Goal: Transaction & Acquisition: Purchase product/service

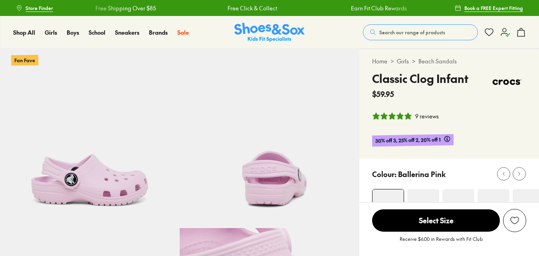
select select "*"
click at [507, 34] on icon at bounding box center [506, 33] width 10 height 10
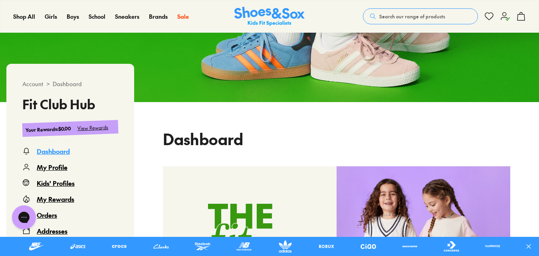
scroll to position [107, 0]
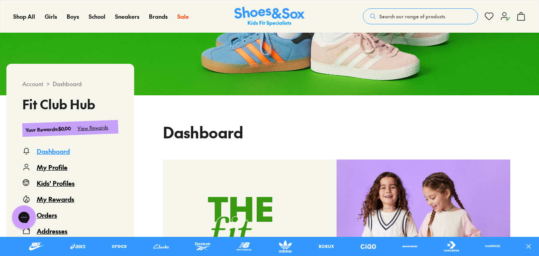
click at [62, 181] on div "Kids' Profiles" at bounding box center [56, 184] width 38 height 10
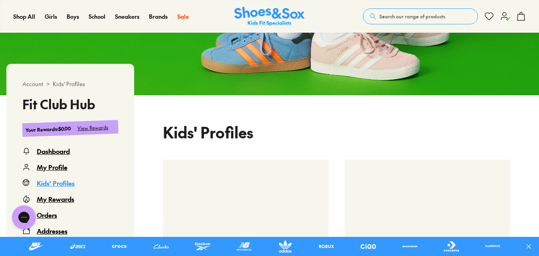
scroll to position [49, 0]
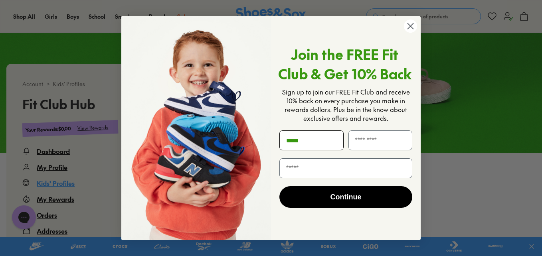
type input "******"
type input "********"
type input "**********"
click at [334, 201] on button "Continue" at bounding box center [346, 198] width 133 height 22
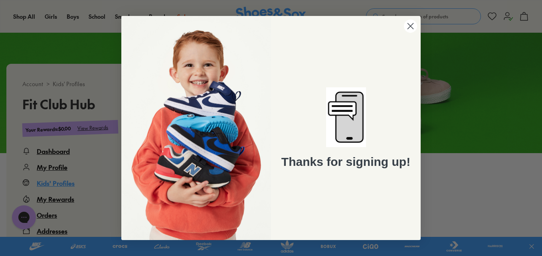
click at [409, 26] on circle "Close dialog" at bounding box center [410, 26] width 13 height 13
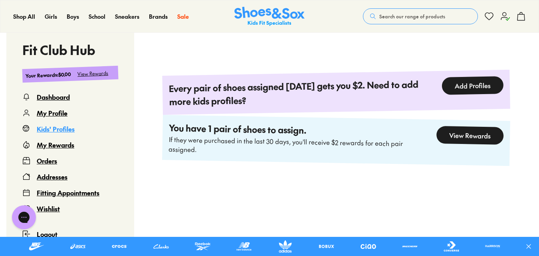
scroll to position [220, 0]
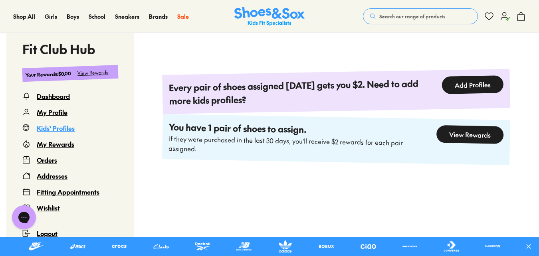
click at [471, 88] on button "Add Profiles" at bounding box center [473, 84] width 62 height 19
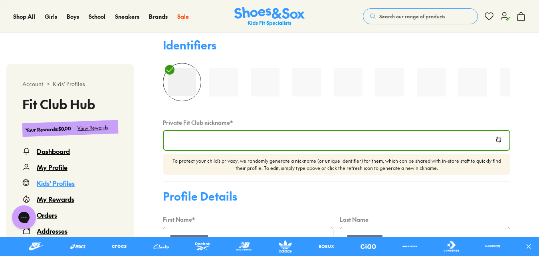
scroll to position [49, 0]
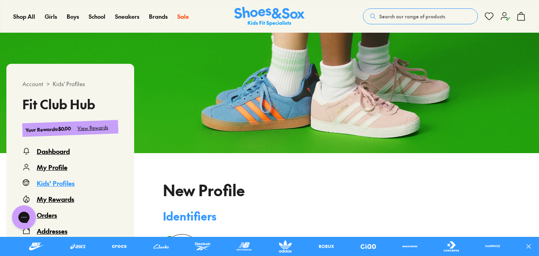
type input "**********"
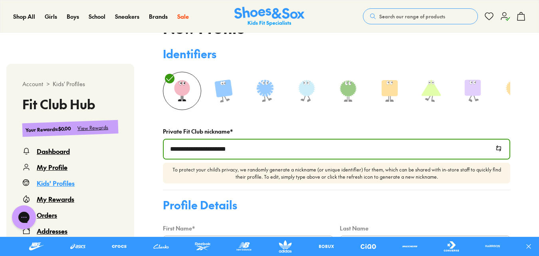
scroll to position [213, 0]
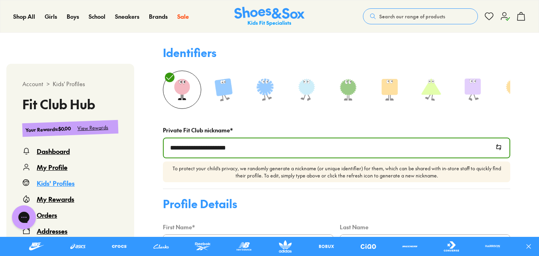
click at [386, 148] on input "**********" at bounding box center [337, 148] width 346 height 19
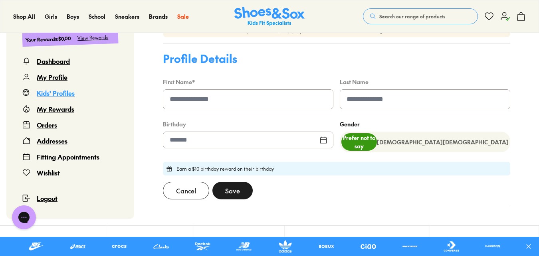
scroll to position [365, 0]
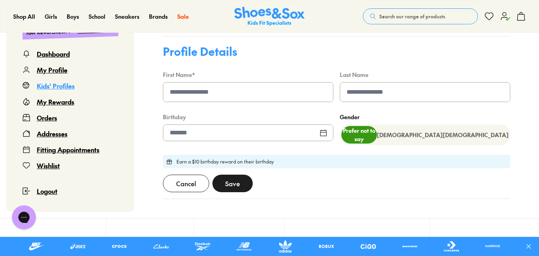
click at [236, 99] on input at bounding box center [248, 92] width 170 height 19
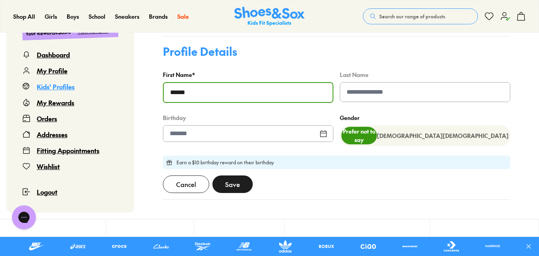
type input "******"
click at [222, 134] on div at bounding box center [248, 133] width 171 height 17
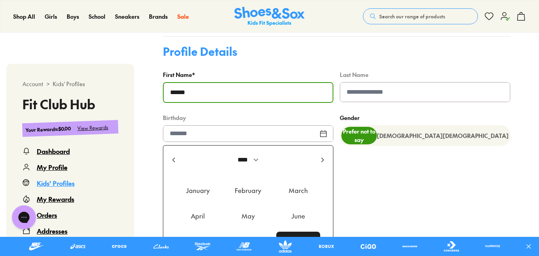
click at [173, 162] on use at bounding box center [174, 160] width 2 height 4
select select "****"
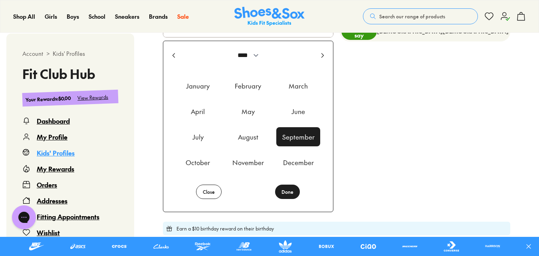
scroll to position [492, 0]
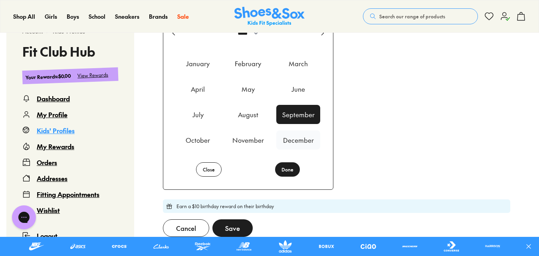
click at [294, 142] on div "December" at bounding box center [298, 140] width 44 height 19
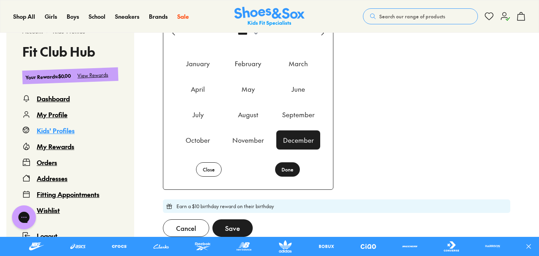
click at [288, 175] on button "Done" at bounding box center [287, 170] width 25 height 14
type input "**********"
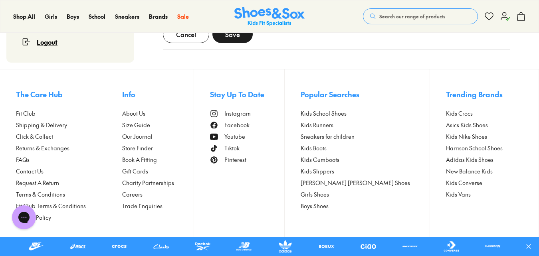
scroll to position [376, 0]
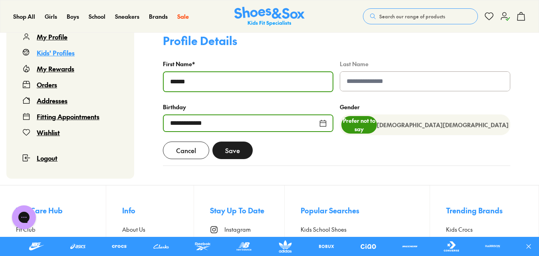
click at [225, 158] on button "Save" at bounding box center [233, 151] width 40 height 18
click at [236, 154] on span "Save" at bounding box center [232, 151] width 15 height 10
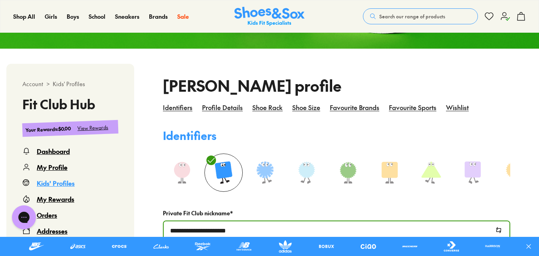
scroll to position [158, 0]
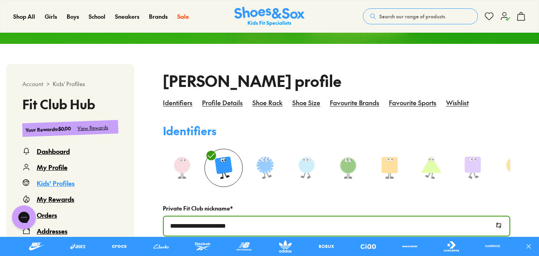
click at [52, 150] on div "Dashboard" at bounding box center [53, 152] width 33 height 10
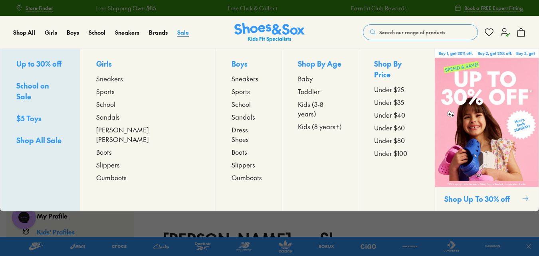
click at [181, 30] on span "Sale" at bounding box center [183, 32] width 12 height 8
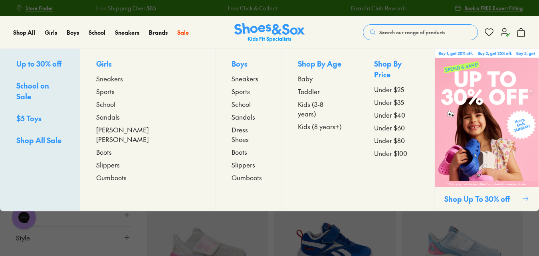
click at [298, 106] on span "Kids (3-8 years)" at bounding box center [320, 108] width 44 height 19
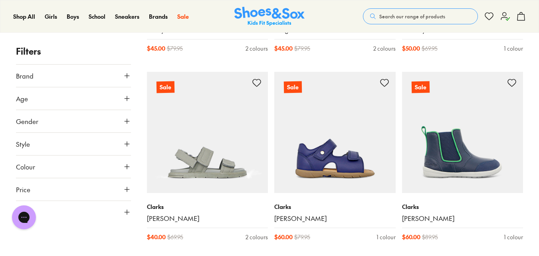
scroll to position [1630, 0]
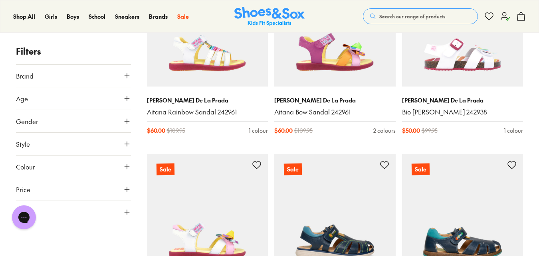
scroll to position [3752, 0]
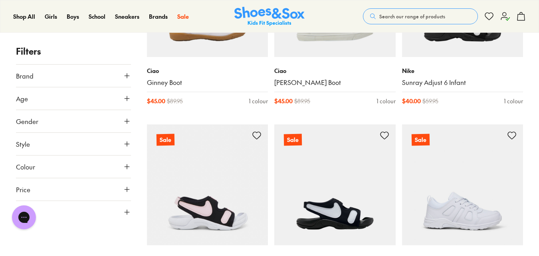
scroll to position [5362, 0]
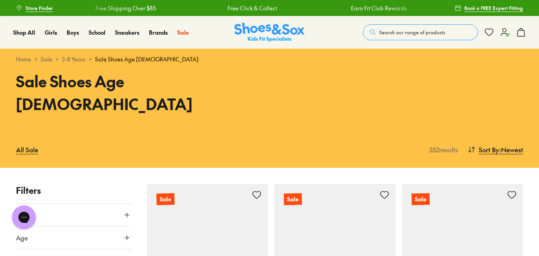
click at [505, 34] on use at bounding box center [505, 32] width 8 height 8
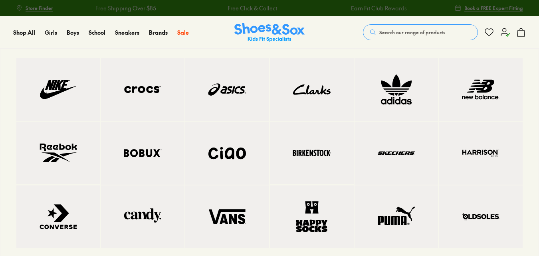
click at [136, 87] on img at bounding box center [143, 89] width 52 height 31
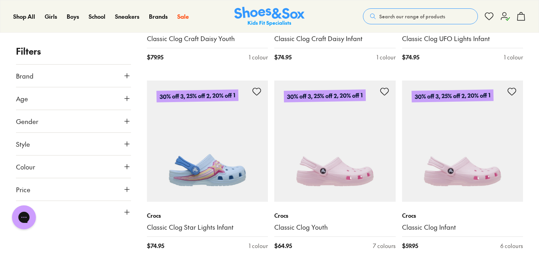
scroll to position [908, 0]
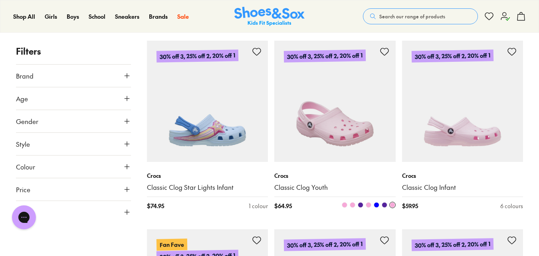
click at [312, 117] on img at bounding box center [334, 101] width 121 height 121
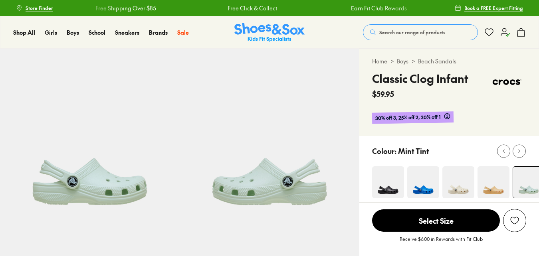
select select "*"
click at [462, 183] on img at bounding box center [459, 183] width 32 height 32
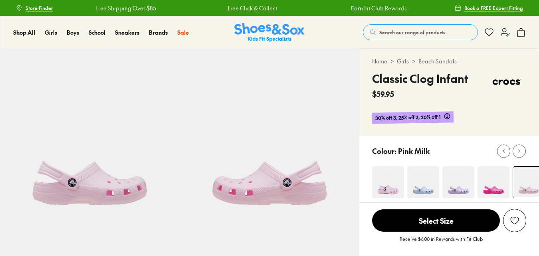
select select "*"
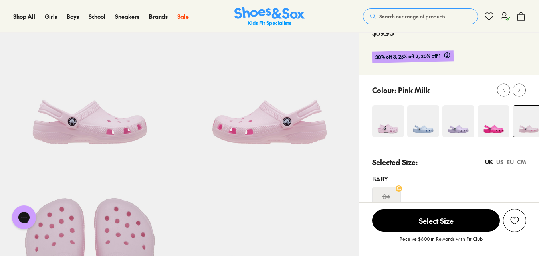
scroll to position [58, 0]
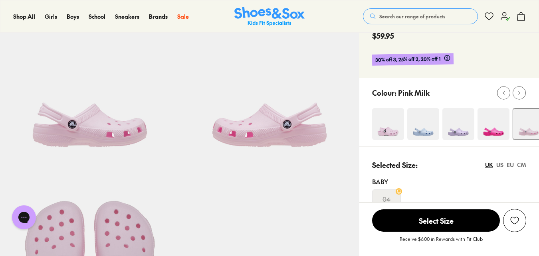
click at [387, 122] on img at bounding box center [388, 124] width 32 height 32
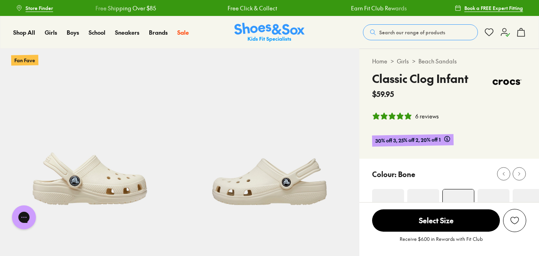
select select "*"
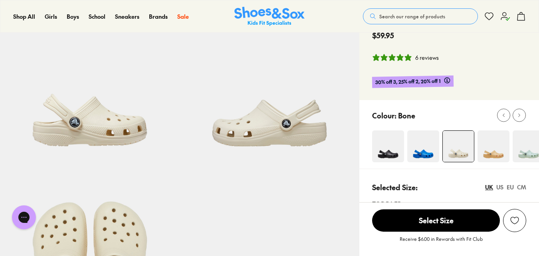
scroll to position [62, 0]
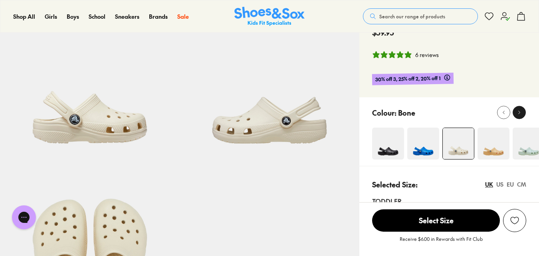
click at [519, 111] on icon at bounding box center [519, 113] width 6 height 6
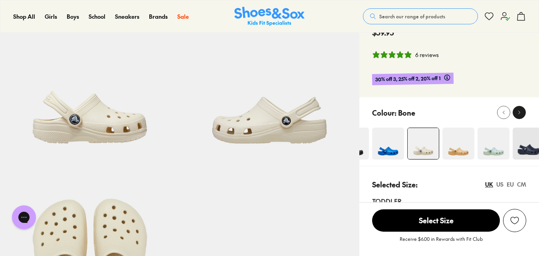
click at [519, 111] on icon at bounding box center [519, 113] width 6 height 6
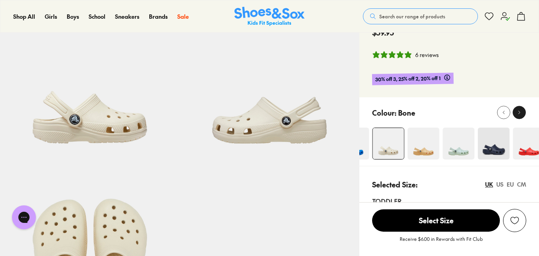
click at [519, 111] on icon at bounding box center [519, 113] width 6 height 6
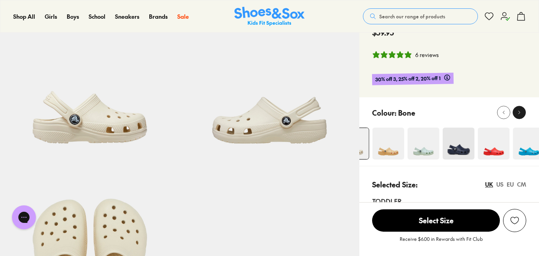
click at [519, 111] on icon at bounding box center [519, 113] width 6 height 6
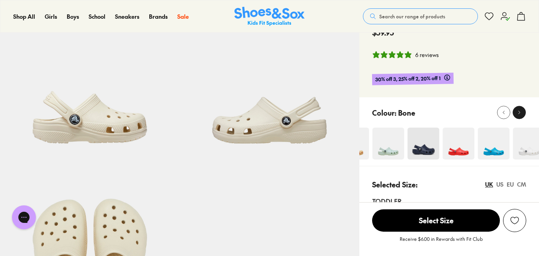
click at [519, 111] on icon at bounding box center [519, 113] width 6 height 6
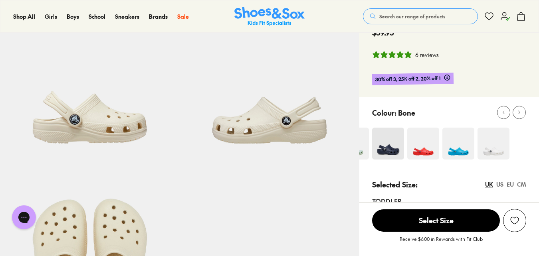
click at [494, 149] on img at bounding box center [494, 144] width 32 height 32
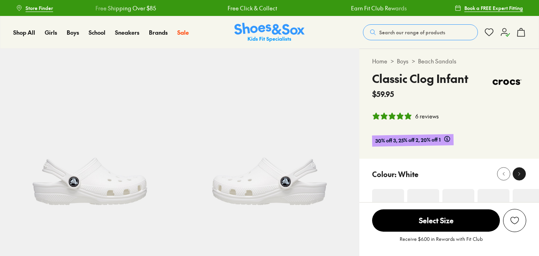
select select "*"
click at [518, 172] on icon at bounding box center [519, 174] width 6 height 6
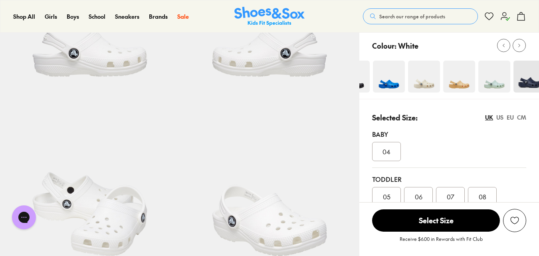
scroll to position [129, 0]
click at [519, 46] on use at bounding box center [520, 45] width 2 height 3
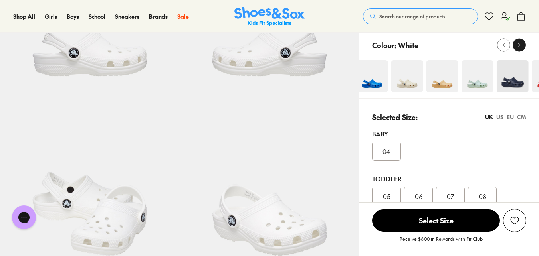
click at [519, 46] on use at bounding box center [520, 45] width 2 height 3
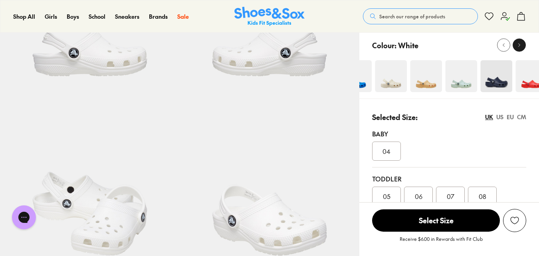
click at [519, 46] on use at bounding box center [520, 45] width 2 height 3
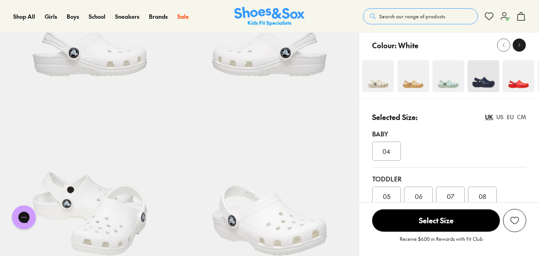
click at [519, 46] on use at bounding box center [520, 45] width 2 height 3
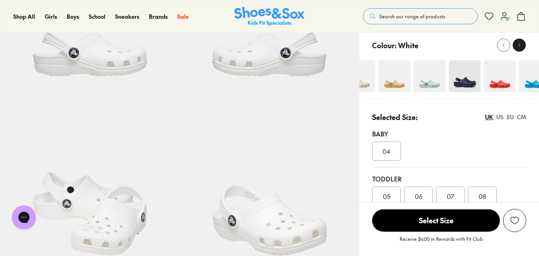
click at [519, 46] on use at bounding box center [520, 45] width 2 height 3
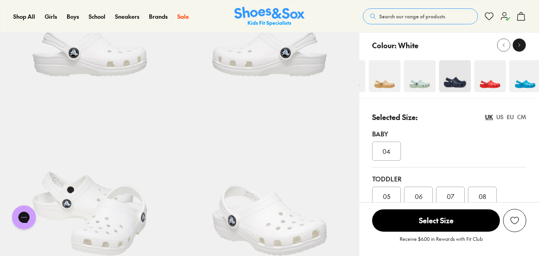
click at [519, 46] on use at bounding box center [520, 45] width 2 height 3
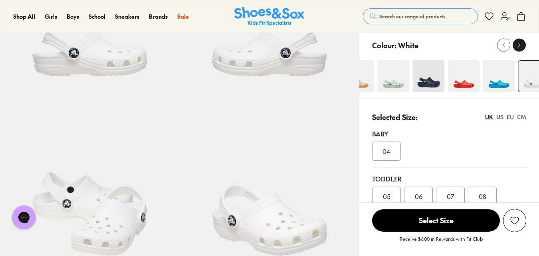
click at [519, 46] on use at bounding box center [520, 45] width 2 height 3
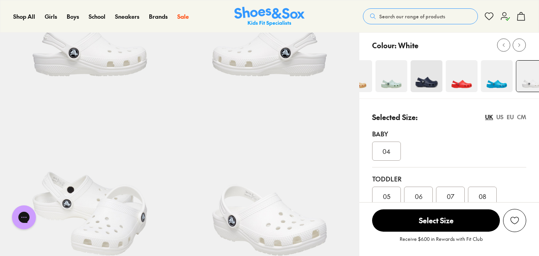
click at [499, 117] on div "US" at bounding box center [500, 117] width 7 height 8
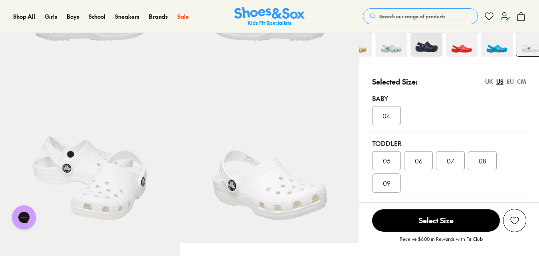
scroll to position [153, 0]
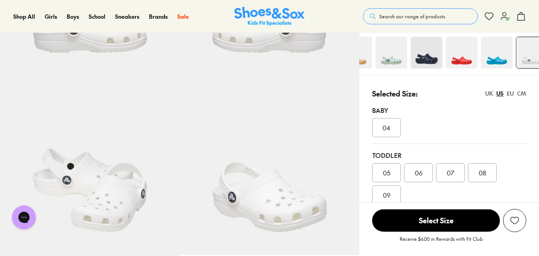
click at [523, 94] on div "CM" at bounding box center [521, 93] width 9 height 8
click at [389, 170] on span "12.3" at bounding box center [387, 173] width 10 height 10
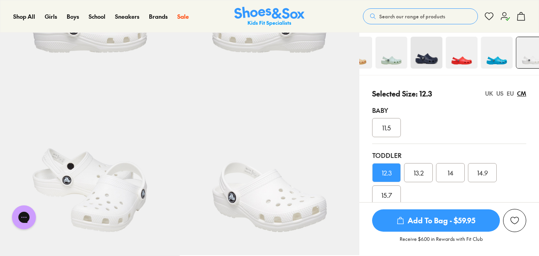
click at [499, 93] on div "US" at bounding box center [500, 93] width 7 height 8
click at [485, 93] on div "UK" at bounding box center [489, 93] width 8 height 8
click at [508, 93] on div "EU" at bounding box center [510, 93] width 7 height 8
click at [522, 93] on div "CM" at bounding box center [521, 93] width 9 height 8
click at [487, 90] on div "UK" at bounding box center [489, 93] width 8 height 8
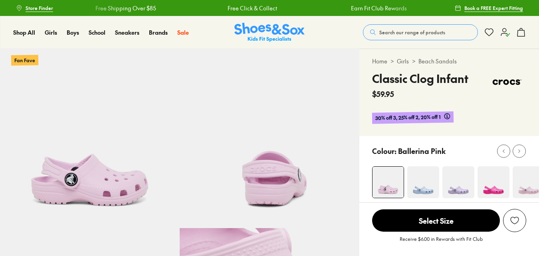
select select "*"
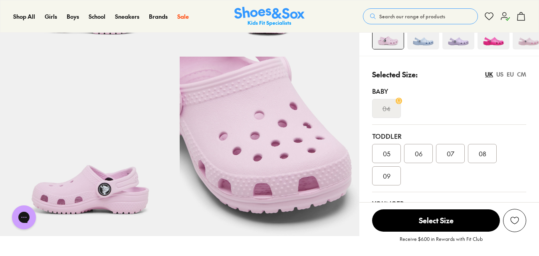
scroll to position [178, 0]
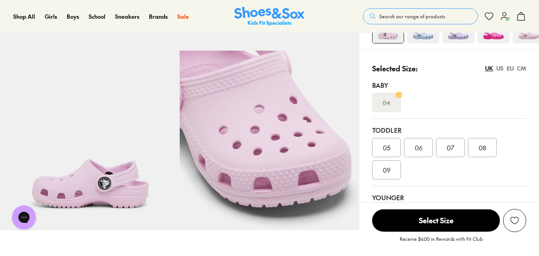
click at [387, 145] on span "05" at bounding box center [387, 148] width 8 height 10
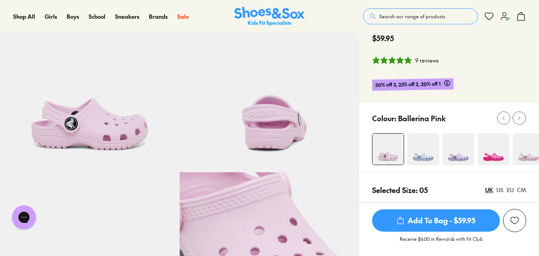
scroll to position [37, 0]
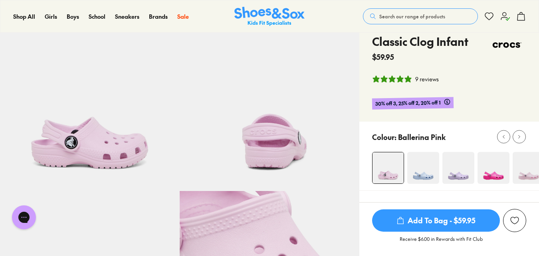
click at [524, 175] on img at bounding box center [529, 168] width 32 height 32
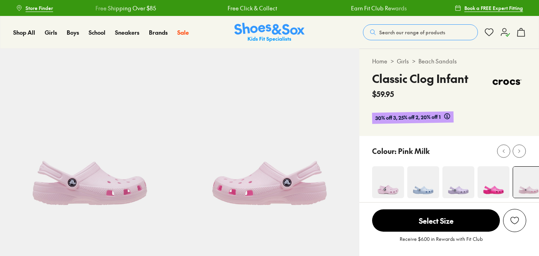
select select "*"
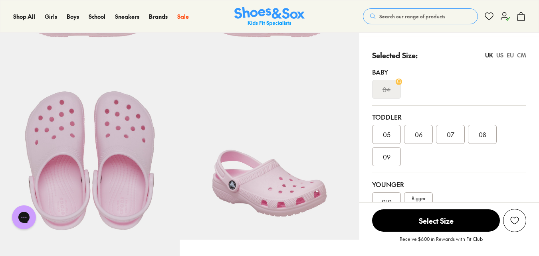
scroll to position [165, 0]
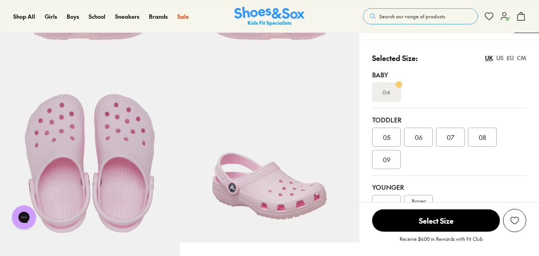
click at [383, 136] on span "05" at bounding box center [387, 138] width 8 height 10
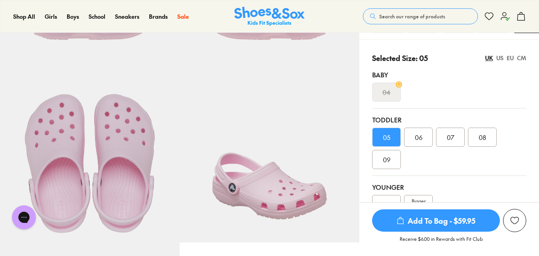
click at [522, 60] on div "CM" at bounding box center [521, 58] width 9 height 8
click at [509, 56] on div "EU" at bounding box center [510, 58] width 7 height 8
click at [498, 57] on div "US" at bounding box center [500, 58] width 7 height 8
click at [488, 58] on div "UK" at bounding box center [489, 58] width 8 height 8
click at [444, 224] on span "Add To Bag - $59.95" at bounding box center [436, 221] width 128 height 22
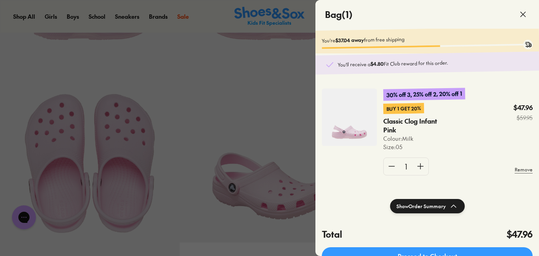
scroll to position [0, 0]
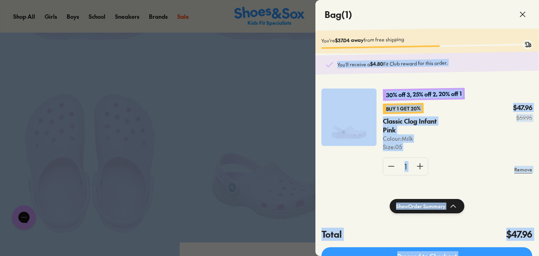
drag, startPoint x: 538, startPoint y: 47, endPoint x: 540, endPoint y: 72, distance: 25.2
drag, startPoint x: 540, startPoint y: 72, endPoint x: 524, endPoint y: 93, distance: 26.7
click at [524, 93] on div "30% off 3, 25% off 2, 20% off 1" at bounding box center [457, 96] width 149 height 15
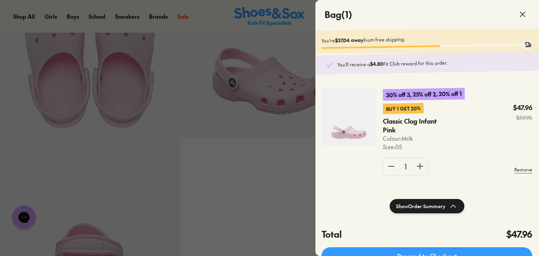
scroll to position [0, 0]
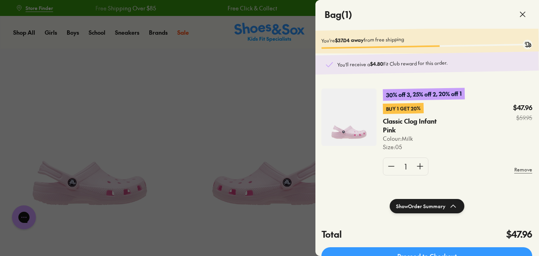
click at [517, 11] on span at bounding box center [523, 14] width 22 height 22
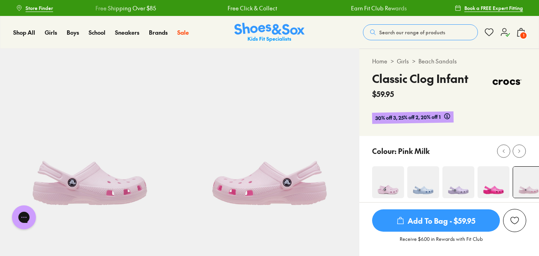
click at [388, 188] on img at bounding box center [388, 183] width 32 height 32
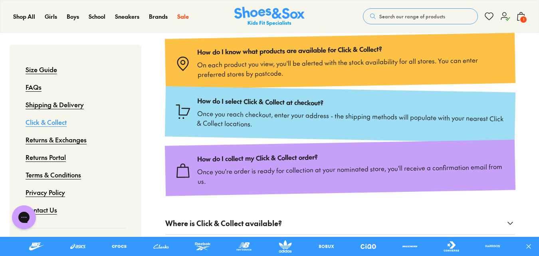
scroll to position [154, 0]
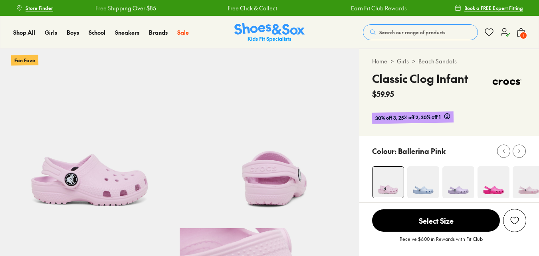
select select "*"
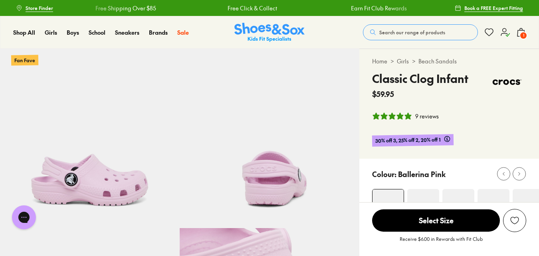
click at [522, 33] on span "1" at bounding box center [524, 36] width 8 height 8
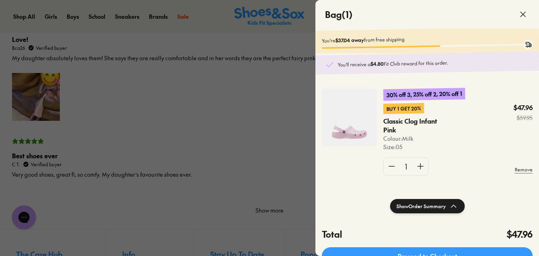
scroll to position [1598, 0]
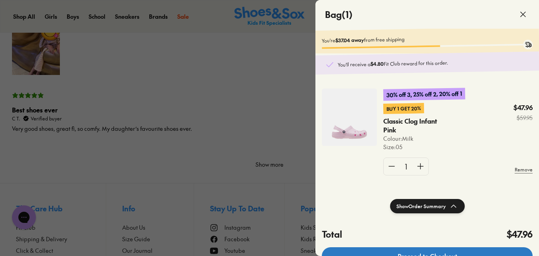
click at [477, 254] on link "Proceed to Checkout" at bounding box center [427, 257] width 211 height 18
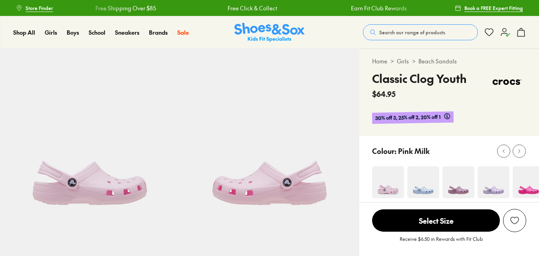
select select "*"
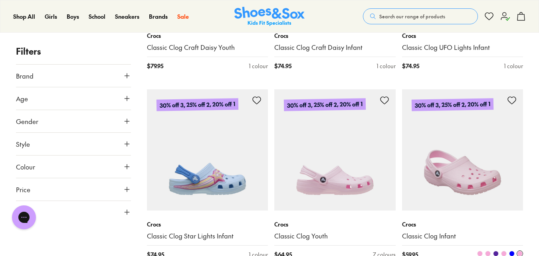
click at [472, 155] on img at bounding box center [462, 149] width 121 height 121
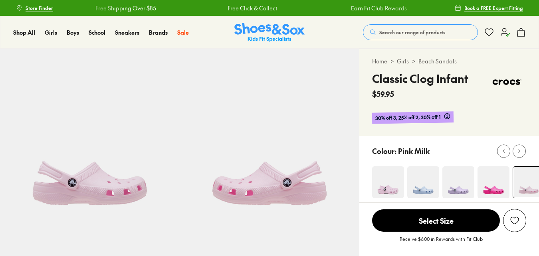
select select "*"
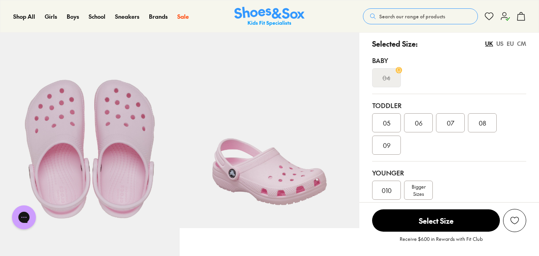
click at [388, 128] on div "05" at bounding box center [386, 122] width 29 height 19
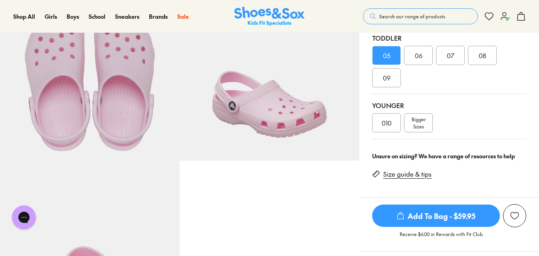
scroll to position [242, 0]
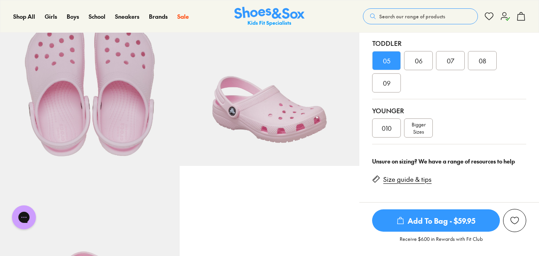
click at [386, 56] on span "05" at bounding box center [387, 61] width 8 height 10
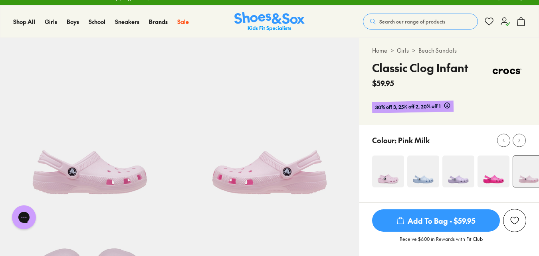
scroll to position [0, 0]
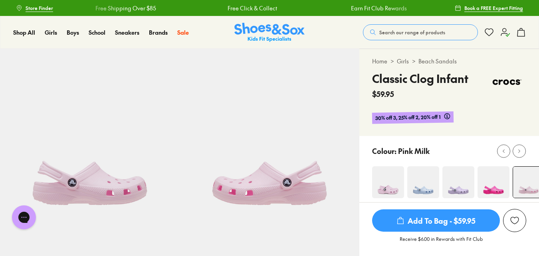
click at [384, 173] on img at bounding box center [388, 183] width 32 height 32
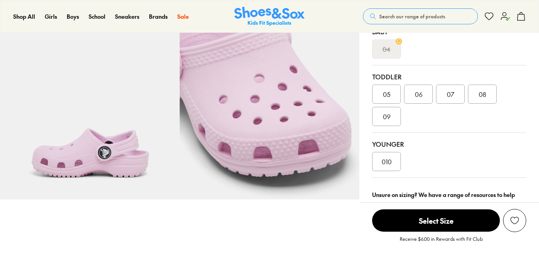
scroll to position [234, 0]
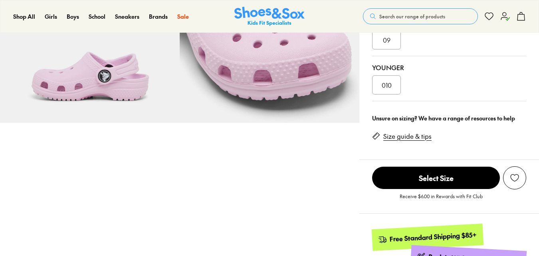
select select "*"
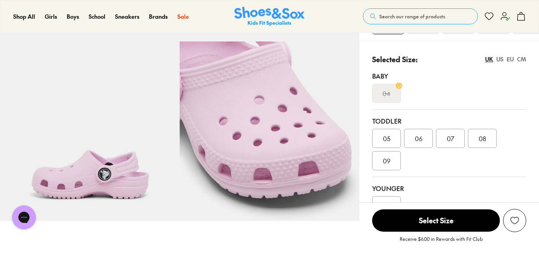
scroll to position [0, 0]
click at [389, 138] on span "05" at bounding box center [387, 139] width 8 height 10
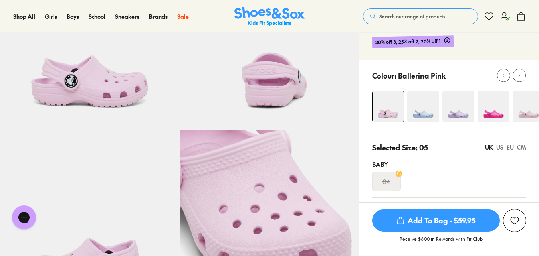
scroll to position [22, 0]
